Goal: Task Accomplishment & Management: Manage account settings

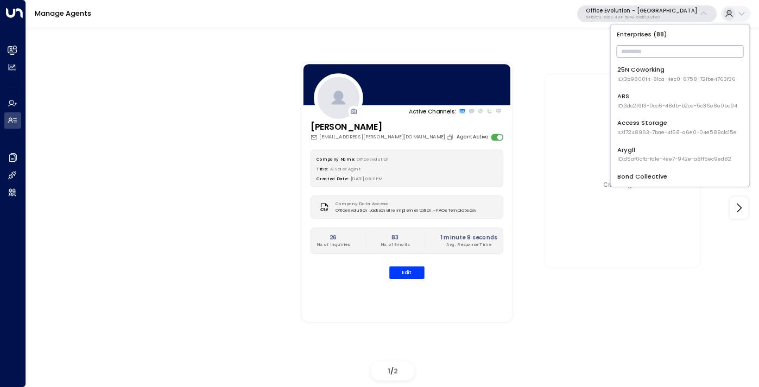
click at [632, 48] on input "text" at bounding box center [680, 51] width 127 height 18
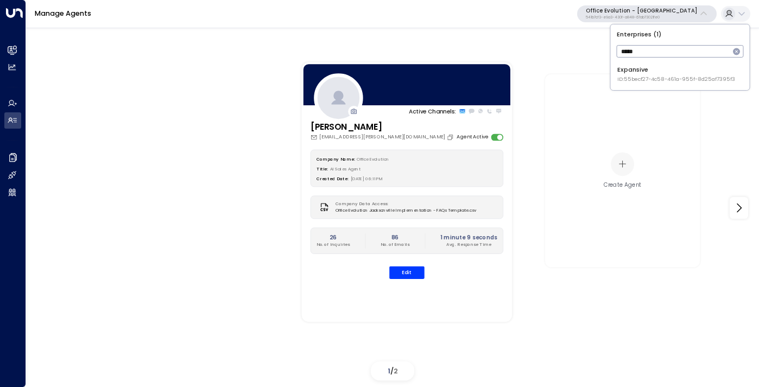
type input "*****"
click at [652, 66] on div "Expansive ID: 55becf27-4c58-461a-955f-8d25af7395f3" at bounding box center [676, 74] width 118 height 18
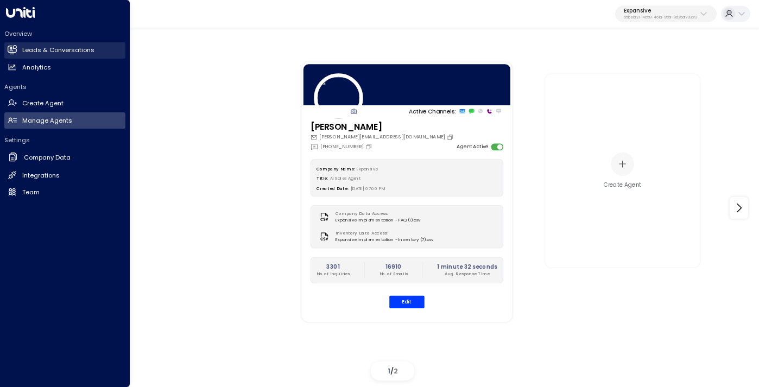
click at [55, 53] on h2 "Leads & Conversations" at bounding box center [58, 50] width 72 height 9
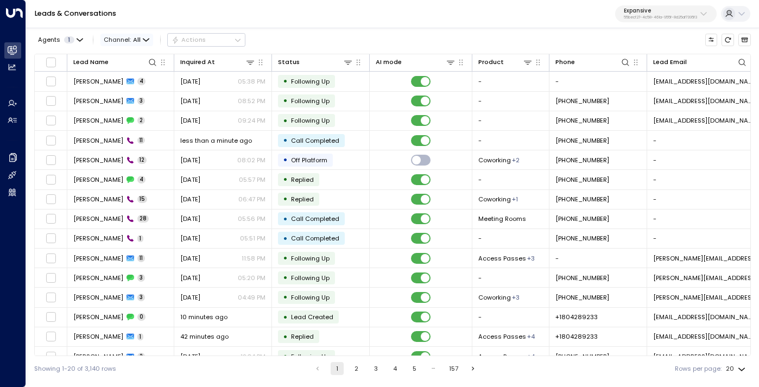
click at [131, 40] on span "Channel: All" at bounding box center [126, 40] width 53 height 12
click at [129, 128] on p "Voice" at bounding box center [130, 129] width 38 height 9
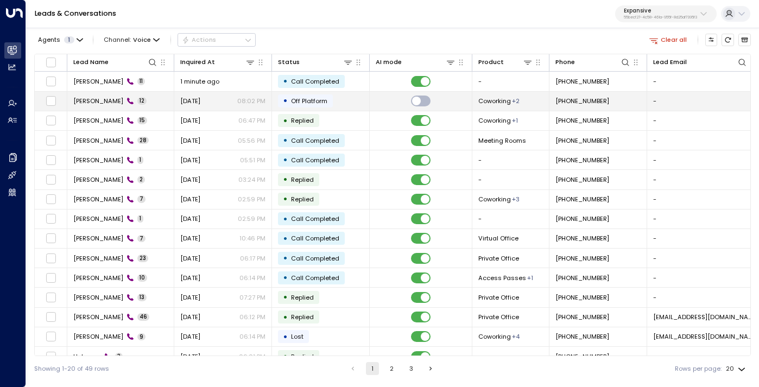
click at [99, 98] on span "[PERSON_NAME]" at bounding box center [98, 101] width 50 height 9
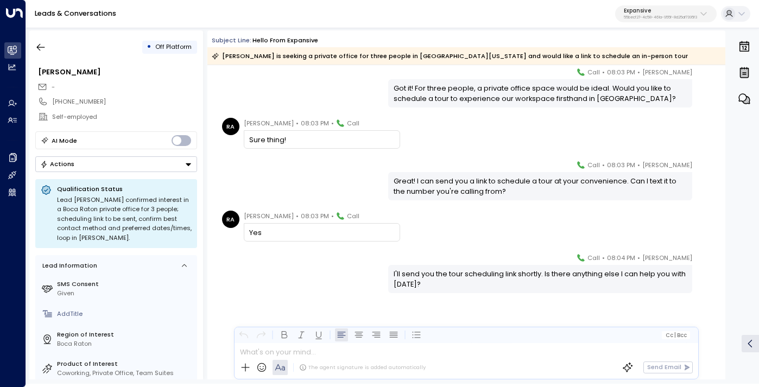
scroll to position [328, 0]
click at [46, 47] on icon "button" at bounding box center [40, 47] width 11 height 11
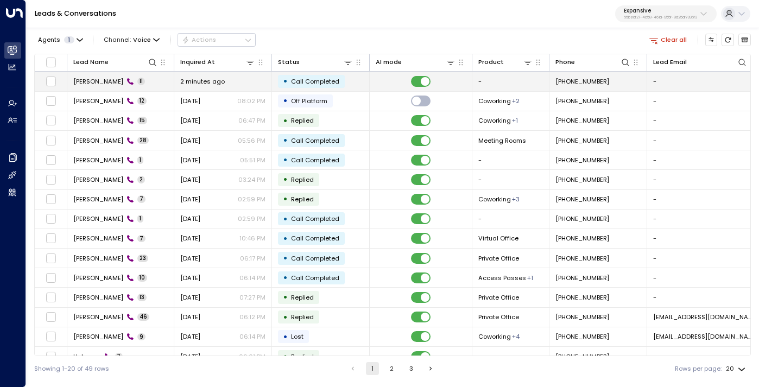
click at [161, 79] on td "Rachel Anderson 11" at bounding box center [120, 81] width 107 height 19
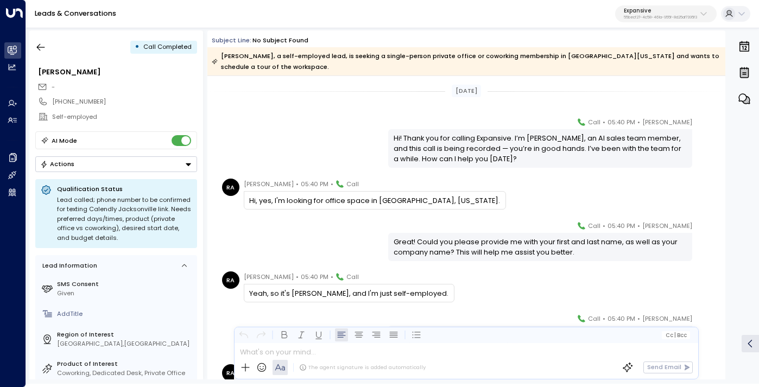
scroll to position [350, 0]
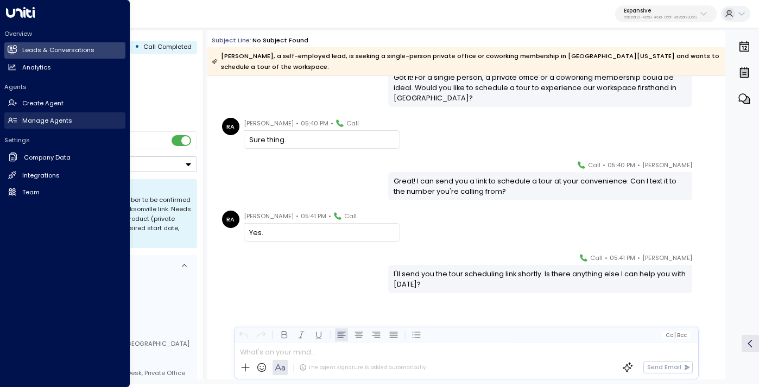
click at [51, 123] on h2 "Manage Agents" at bounding box center [47, 120] width 50 height 9
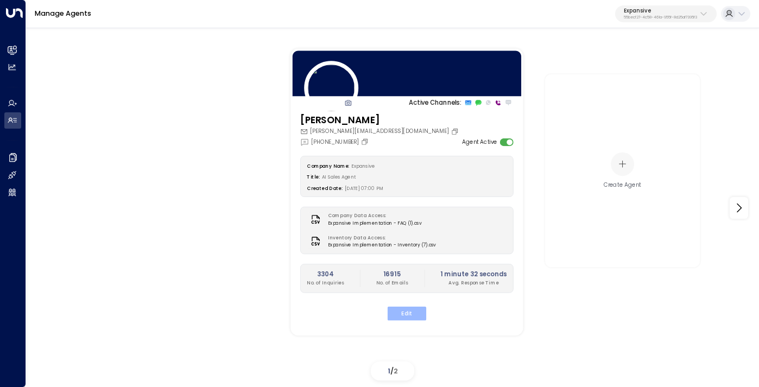
click at [402, 309] on button "Edit" at bounding box center [407, 313] width 39 height 14
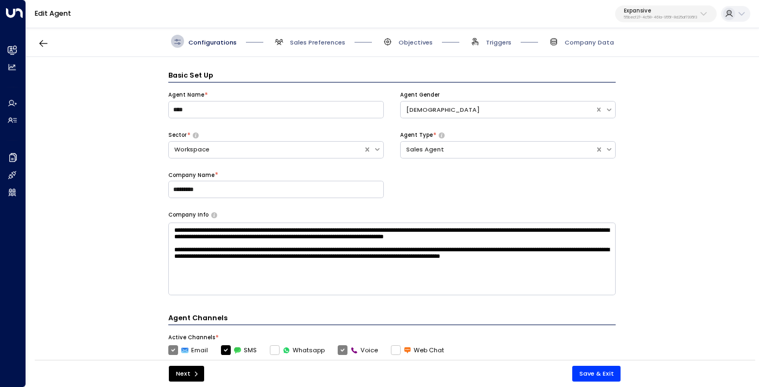
scroll to position [13, 0]
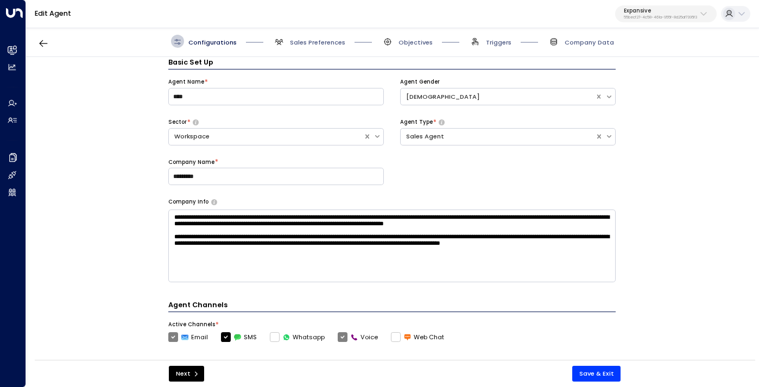
click at [411, 35] on span "Objectives" at bounding box center [407, 41] width 52 height 13
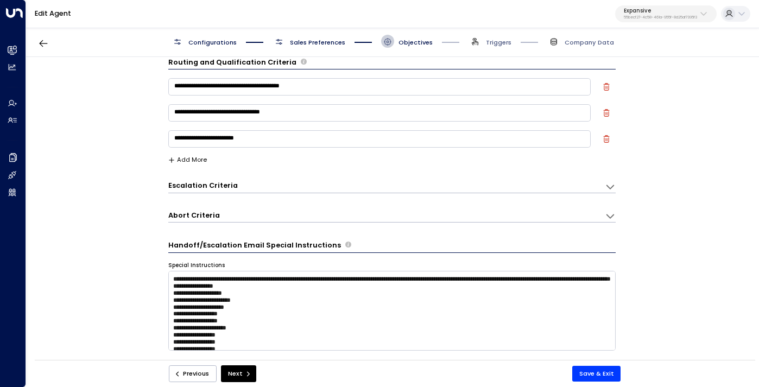
scroll to position [0, 0]
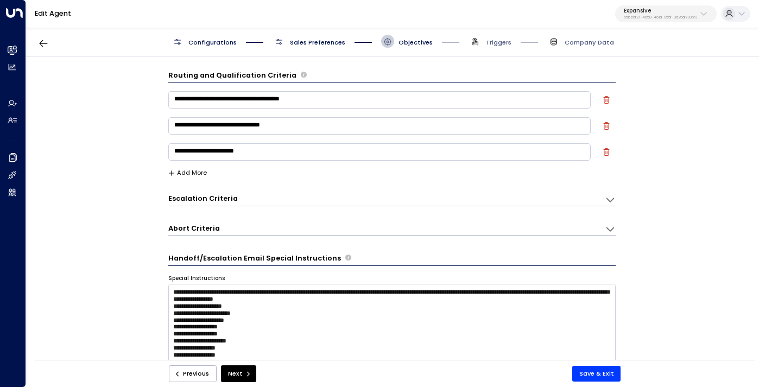
click at [356, 201] on div "Escalation Criteria Reset" at bounding box center [382, 199] width 428 height 10
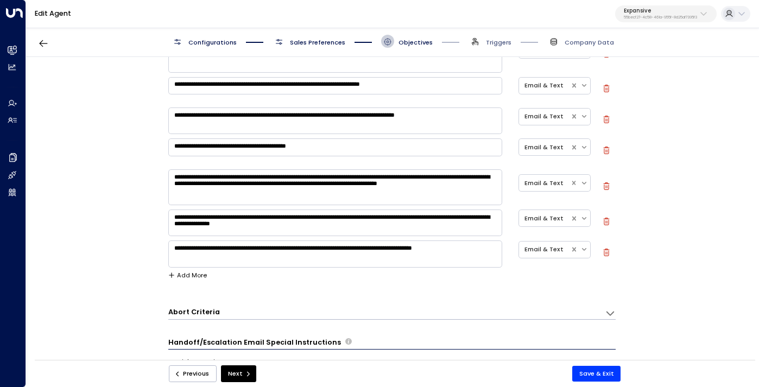
scroll to position [213, 0]
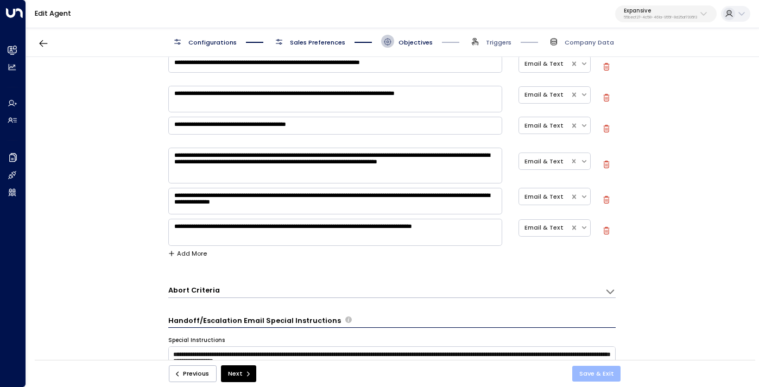
click at [584, 375] on button "Save & Exit" at bounding box center [596, 374] width 49 height 16
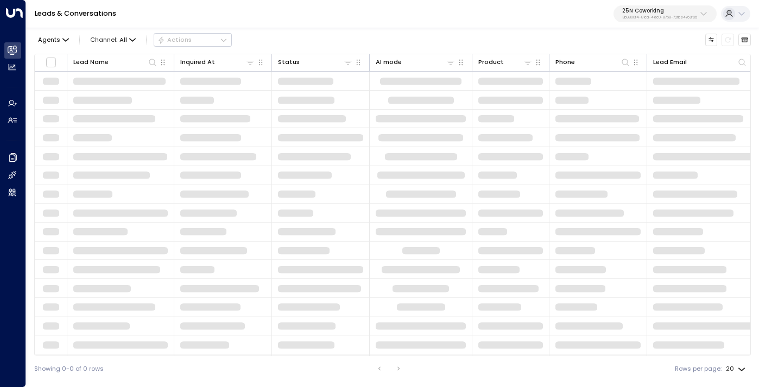
click at [661, 15] on div "25N Coworking 3b9800f4-81ca-4ec0-8758-72fbe4763f36" at bounding box center [659, 14] width 75 height 12
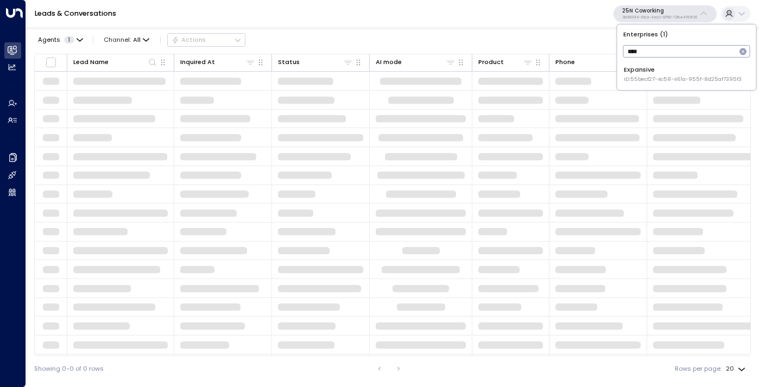
type input "****"
click at [640, 69] on div "Expansive ID: 55becf27-4c58-461a-955f-8d25af7395f3" at bounding box center [683, 74] width 118 height 18
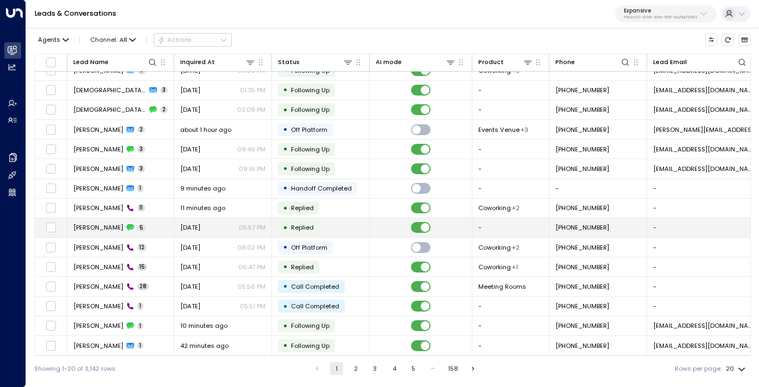
scroll to position [15, 0]
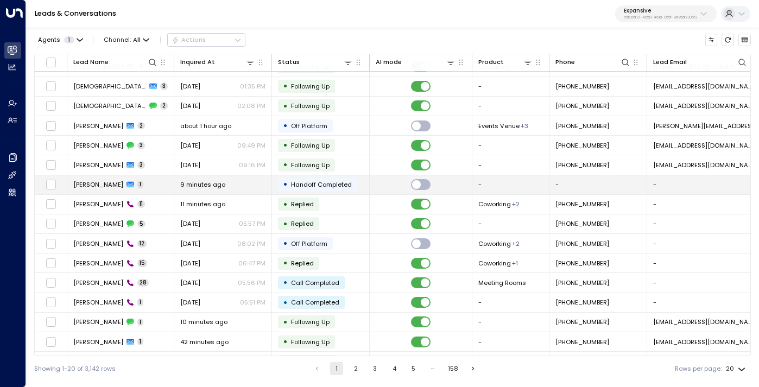
click at [221, 184] on span "9 minutes ago" at bounding box center [202, 184] width 45 height 9
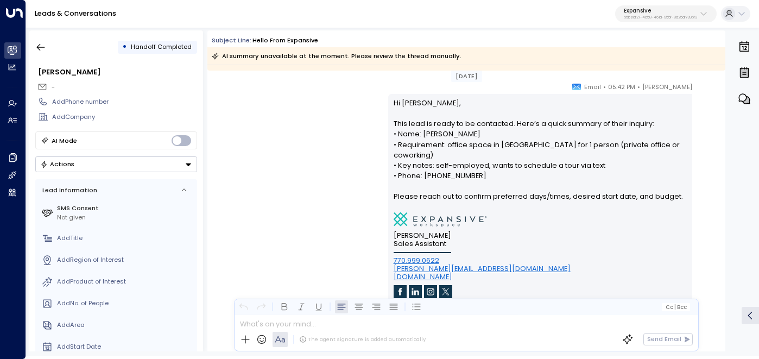
scroll to position [54, 0]
click at [39, 47] on icon "button" at bounding box center [40, 47] width 11 height 11
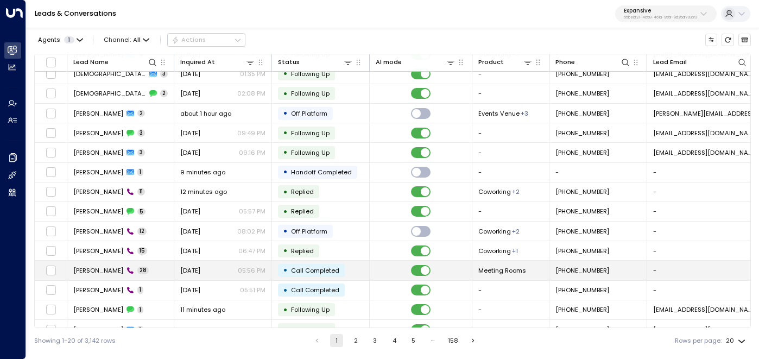
scroll to position [36, 0]
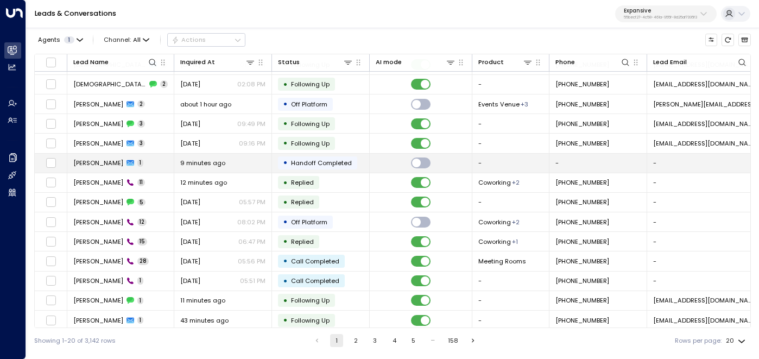
click at [129, 164] on td "[PERSON_NAME] 1" at bounding box center [120, 163] width 107 height 19
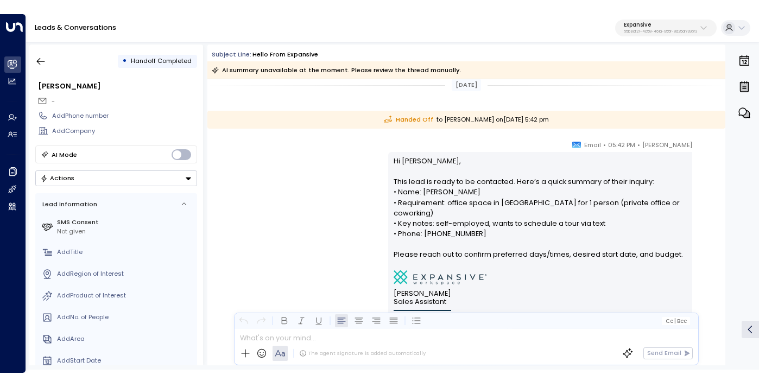
scroll to position [10, 0]
